Goal: Find specific page/section: Find specific page/section

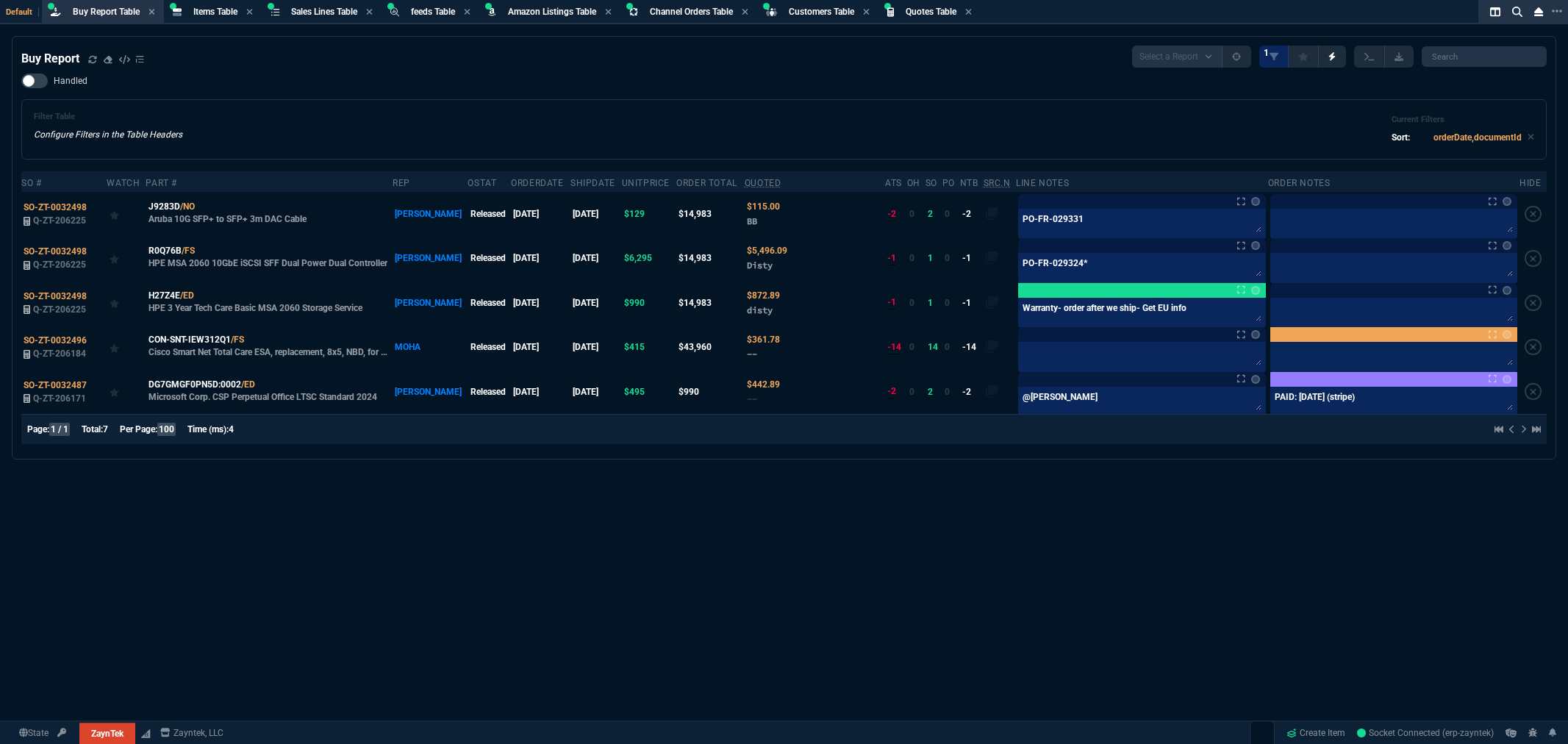
select select "8: NEPT"
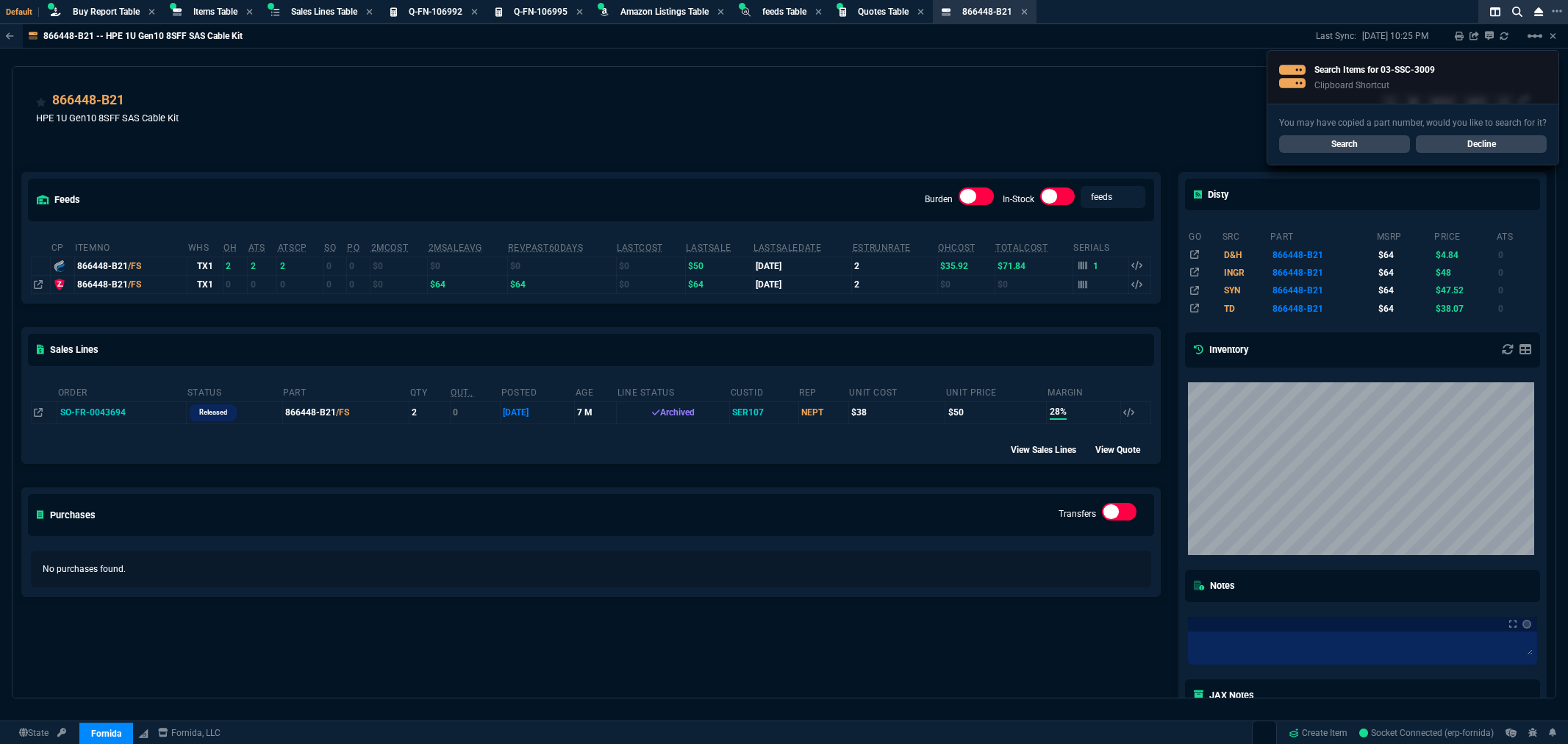
select select "8: NEPT"
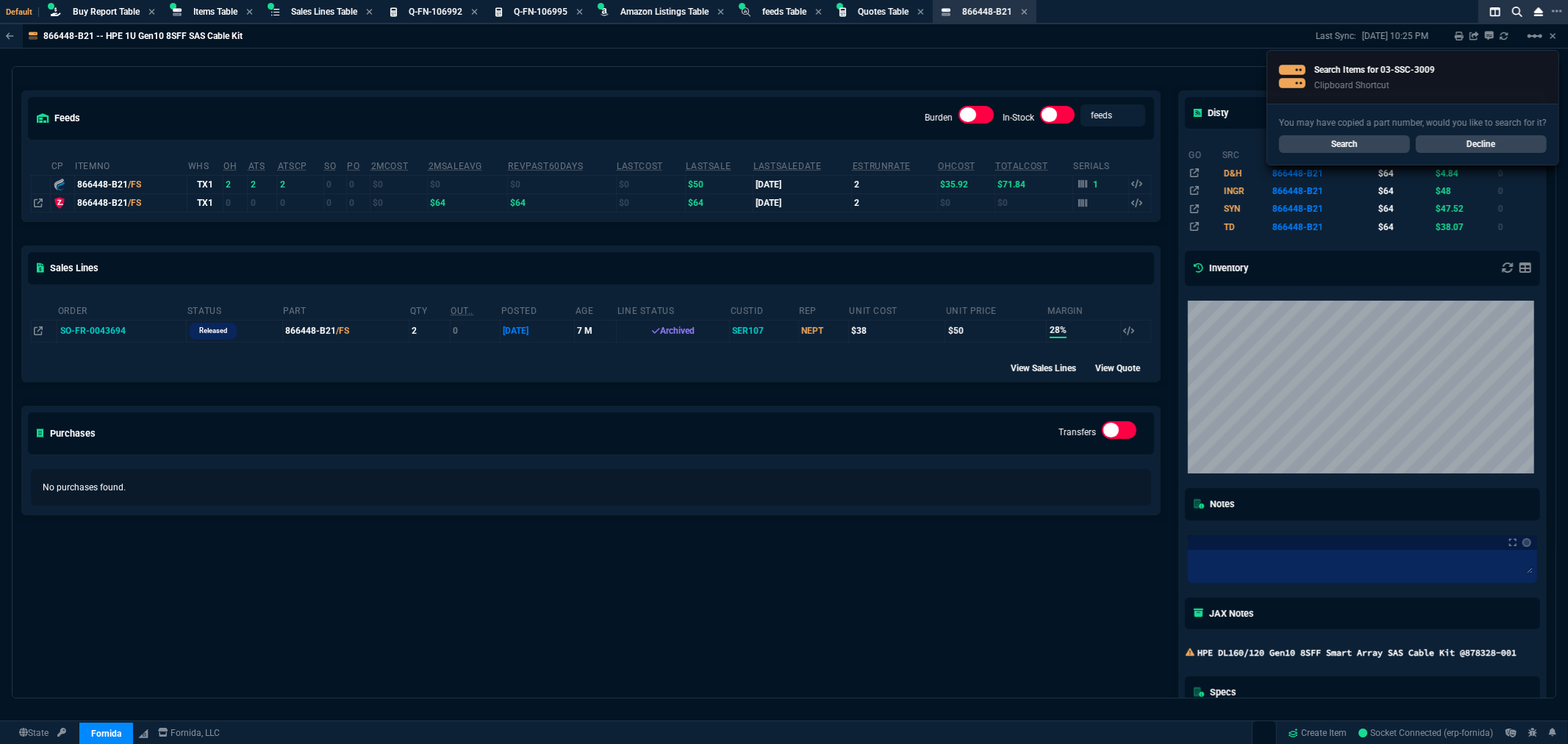
click at [1324, 137] on link "Search" at bounding box center [1344, 143] width 131 height 17
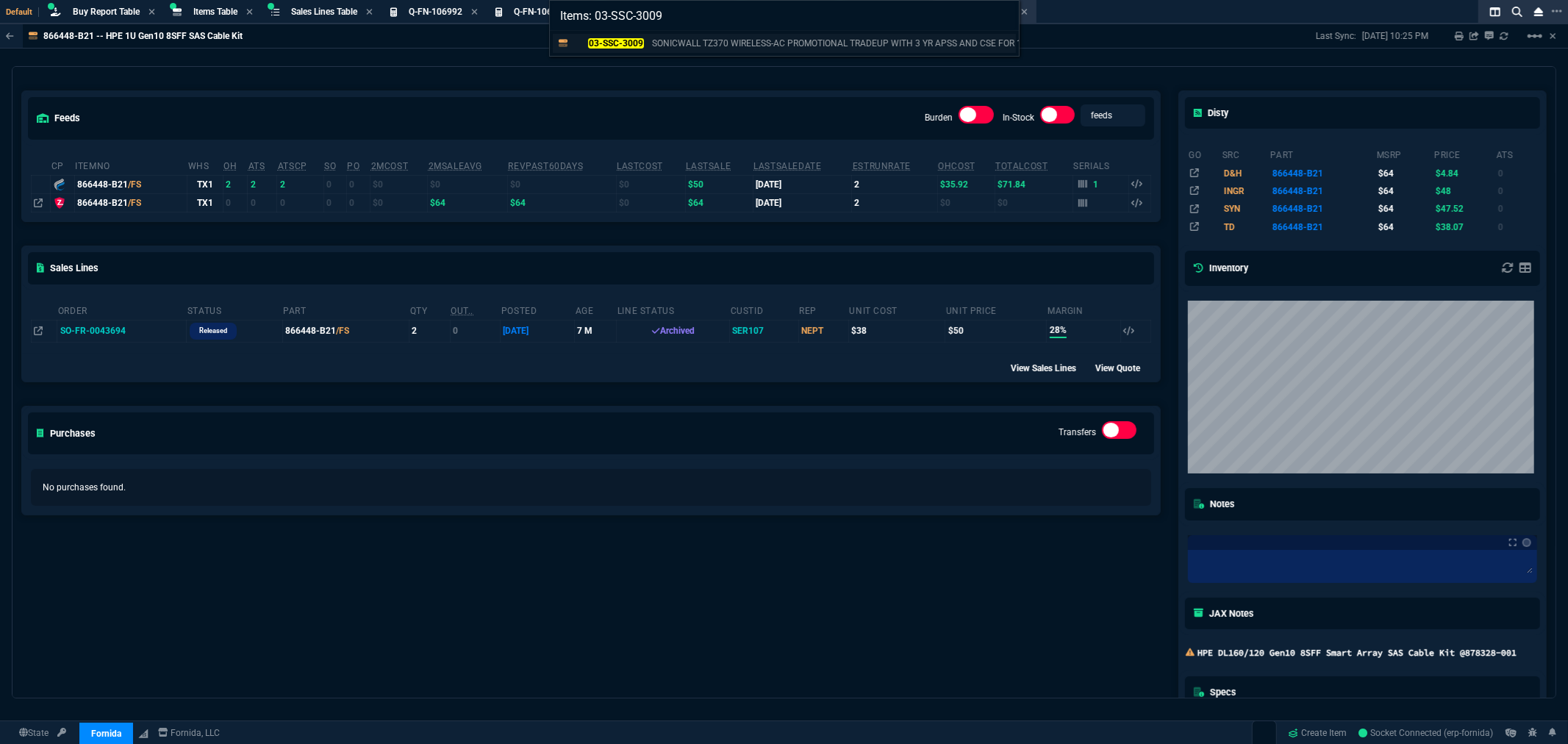
click at [630, 40] on mark "03-SSC-3009" at bounding box center [615, 43] width 55 height 11
